Goal: Information Seeking & Learning: Compare options

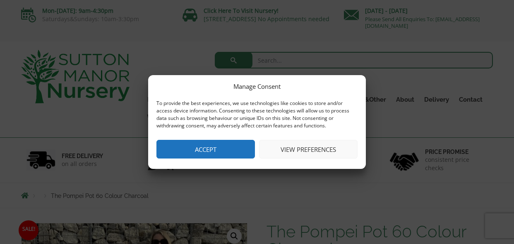
click at [193, 148] on button "Accept" at bounding box center [206, 149] width 99 height 19
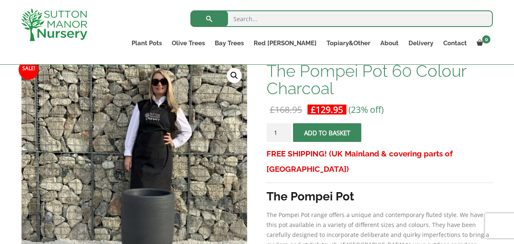
scroll to position [86, 0]
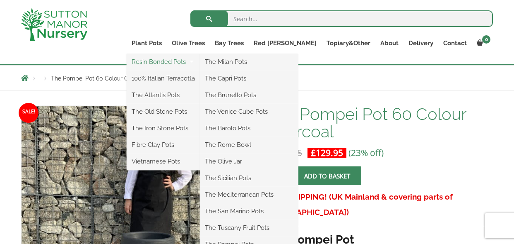
click at [185, 61] on link "Resin Bonded Pots" at bounding box center [163, 62] width 73 height 12
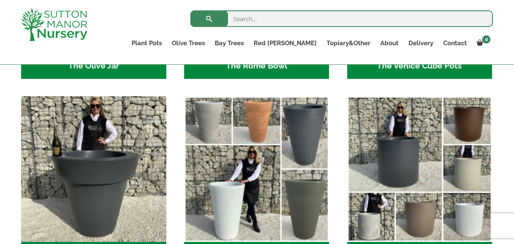
scroll to position [991, 0]
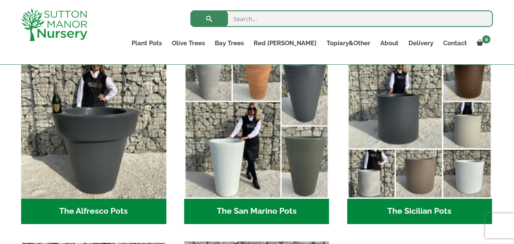
click at [280, 211] on h2 "The San Marino Pots (17)" at bounding box center [256, 211] width 145 height 26
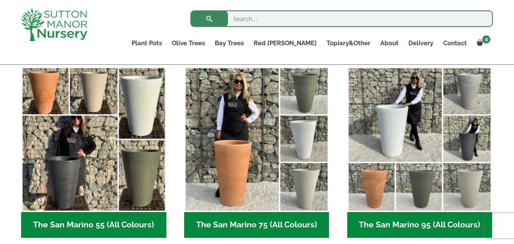
scroll to position [258, 0]
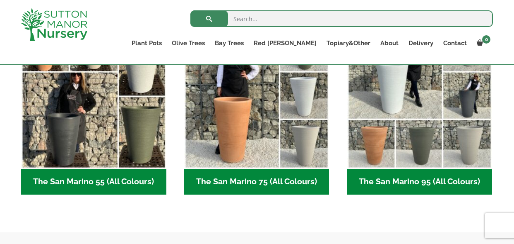
click at [415, 183] on h2 "The San Marino 95 (All Colours) (6)" at bounding box center [420, 182] width 145 height 26
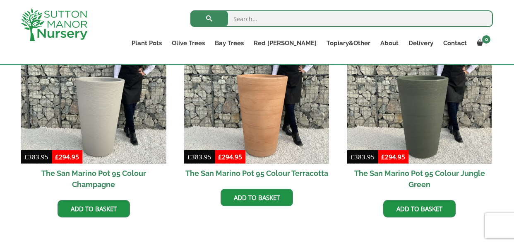
scroll to position [431, 0]
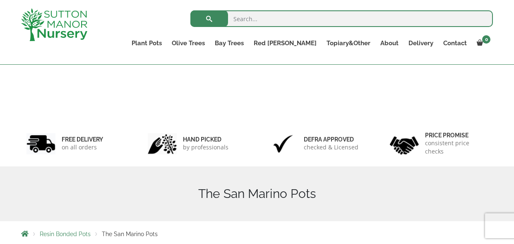
scroll to position [258, 0]
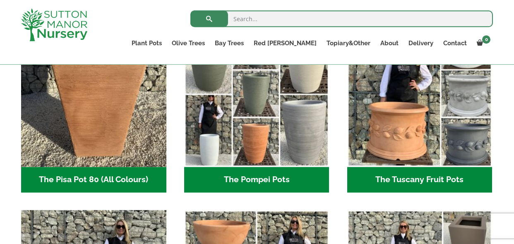
scroll to position [631, 0]
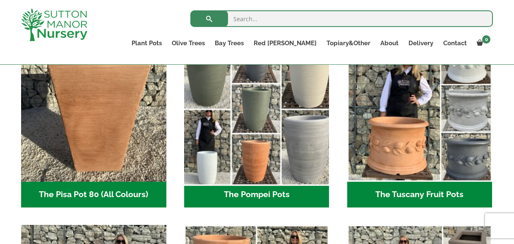
click at [266, 126] on img "Visit product category The Pompei Pots" at bounding box center [257, 109] width 152 height 152
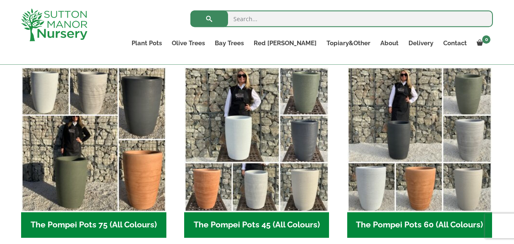
scroll to position [215, 0]
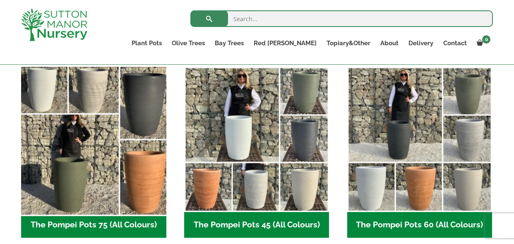
click at [97, 164] on img "Visit product category The Pompei Pots 75 (All Colours)" at bounding box center [93, 139] width 152 height 152
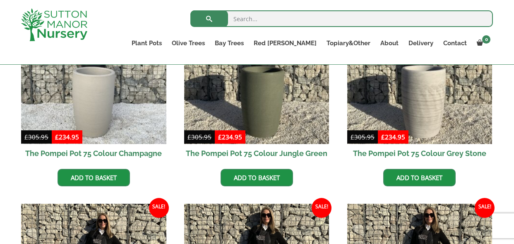
scroll to position [258, 0]
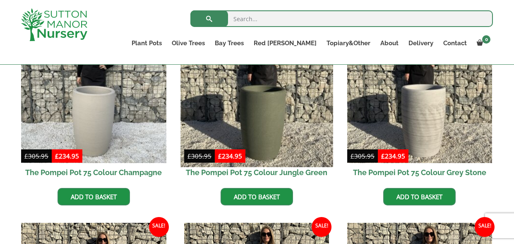
click at [270, 130] on img at bounding box center [257, 90] width 152 height 152
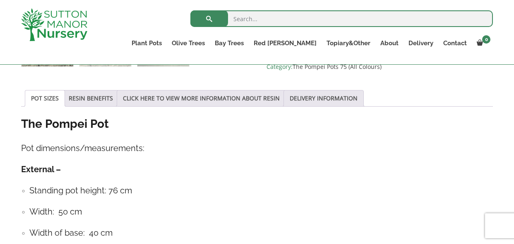
scroll to position [431, 0]
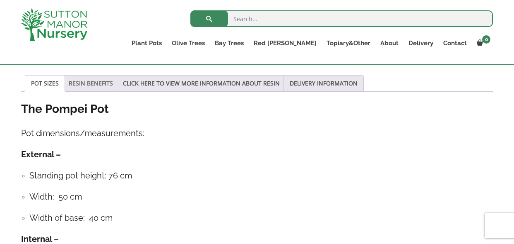
click at [99, 83] on link "RESIN BENEFITS" at bounding box center [91, 83] width 44 height 16
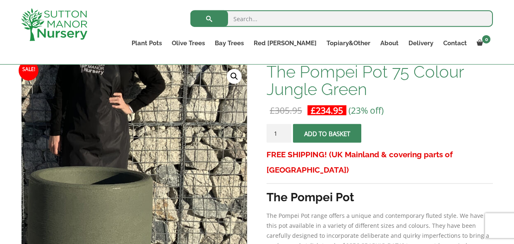
scroll to position [172, 0]
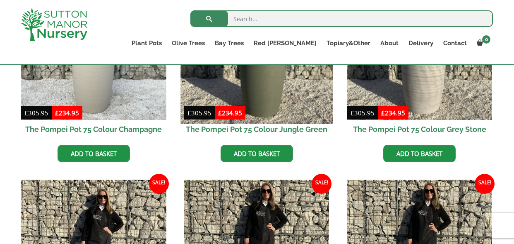
scroll to position [431, 0]
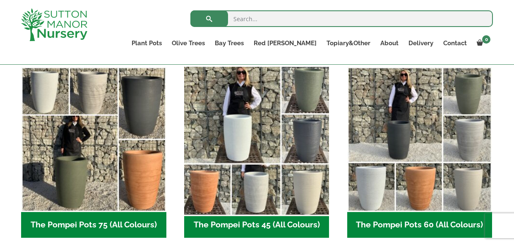
scroll to position [244, 0]
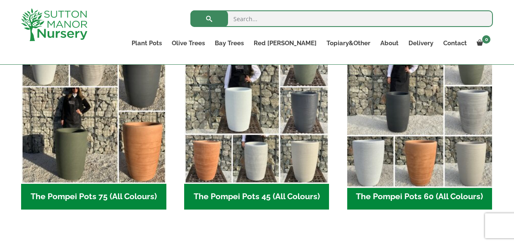
click at [402, 132] on img "Visit product category The Pompei Pots 60 (All Colours)" at bounding box center [420, 111] width 152 height 152
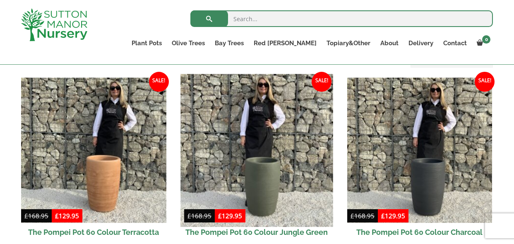
scroll to position [215, 0]
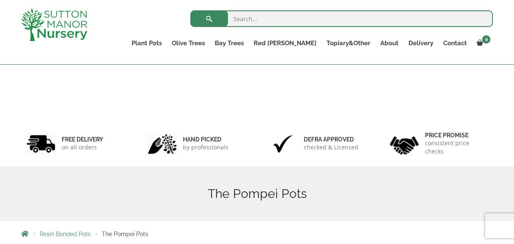
scroll to position [244, 0]
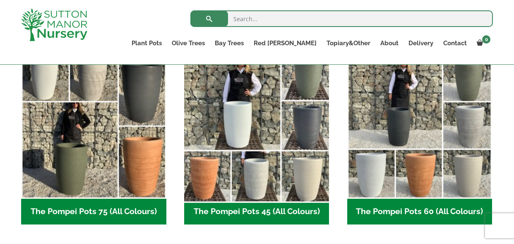
click at [268, 120] on img "Visit product category The Pompei Pots 45 (All Colours)" at bounding box center [257, 126] width 152 height 152
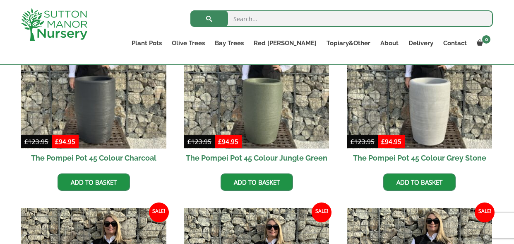
scroll to position [258, 0]
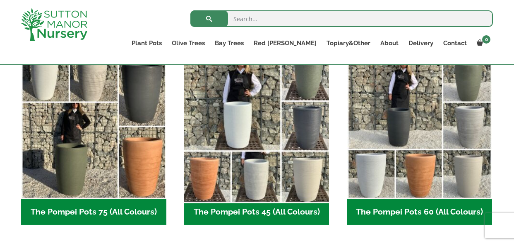
scroll to position [215, 0]
